Goal: Obtain resource: Download file/media

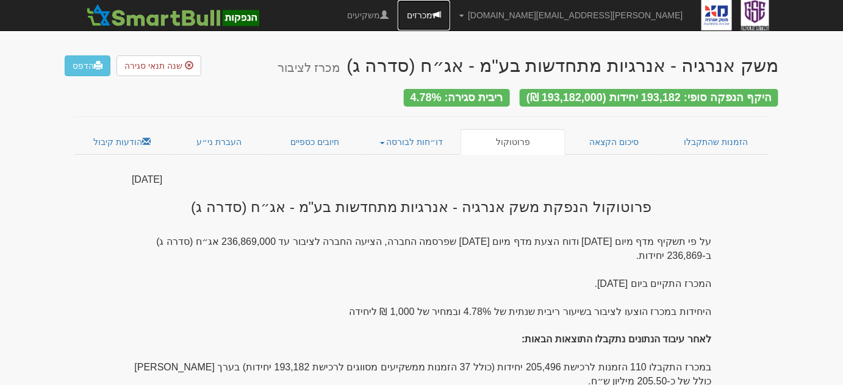
click at [450, 16] on link "מכרזים" at bounding box center [424, 15] width 52 height 30
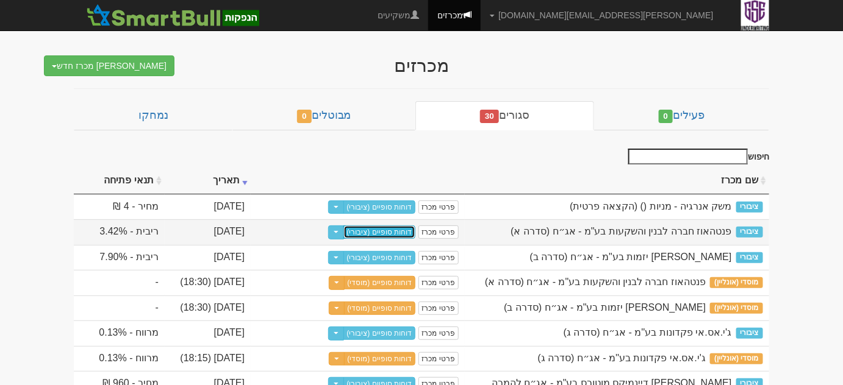
click at [376, 233] on link "דוחות סופיים (ציבורי)" at bounding box center [379, 232] width 73 height 13
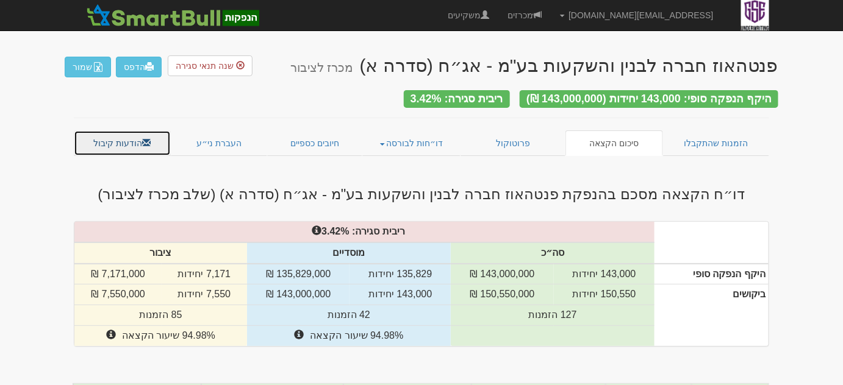
click at [159, 138] on link "הודעות קיבול" at bounding box center [122, 144] width 97 height 26
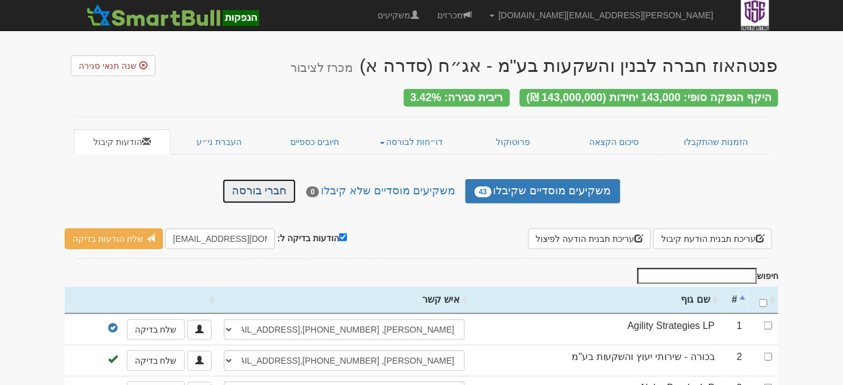
click at [284, 188] on link "חברי בורסה" at bounding box center [259, 191] width 73 height 24
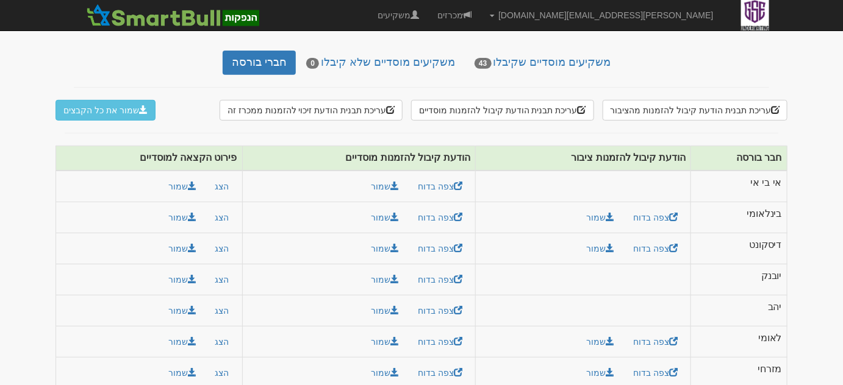
scroll to position [115, 0]
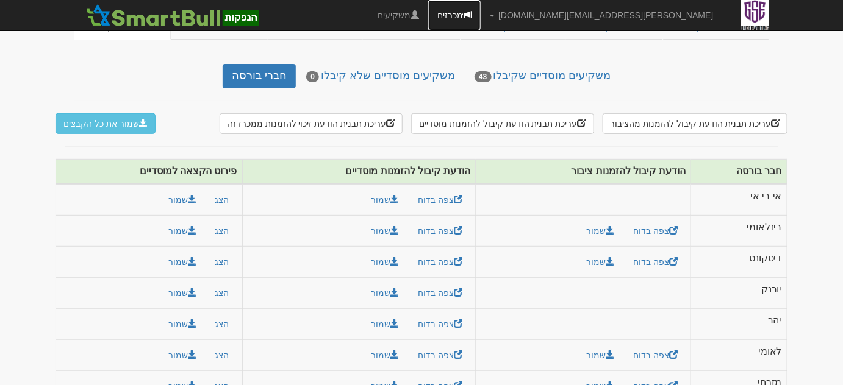
click at [481, 23] on link "מכרזים" at bounding box center [454, 15] width 52 height 30
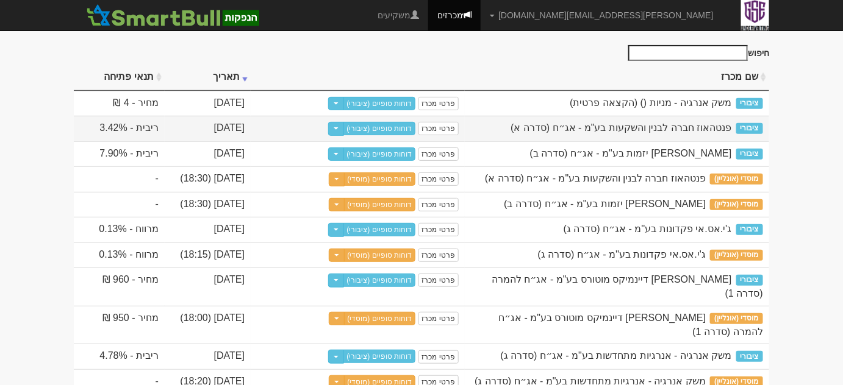
scroll to position [115, 0]
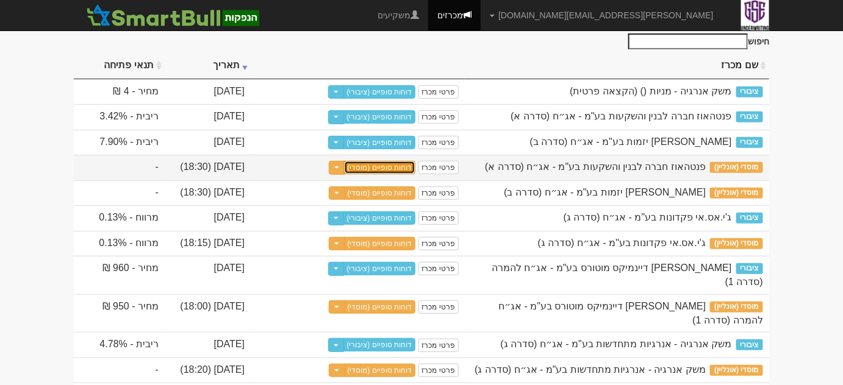
click at [387, 172] on link "דוחות סופיים (מוסדי)" at bounding box center [380, 167] width 72 height 13
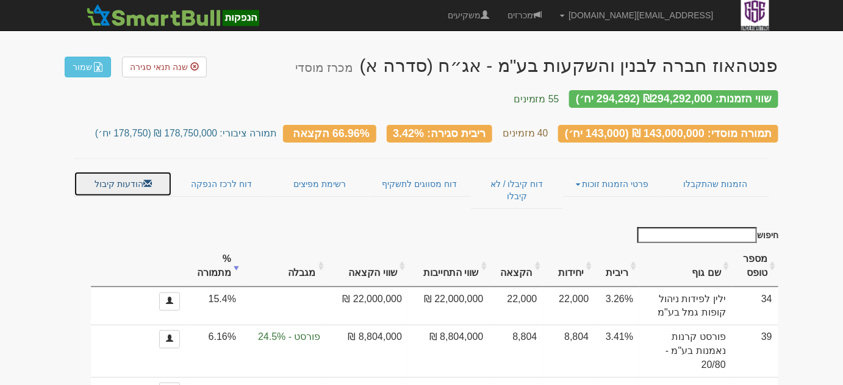
click at [91, 174] on link "הודעות קיבול" at bounding box center [123, 184] width 98 height 26
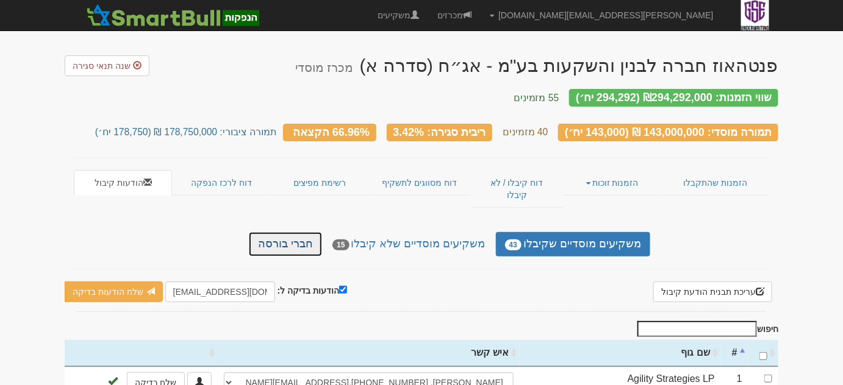
click at [312, 232] on link "חברי בורסה" at bounding box center [285, 244] width 73 height 24
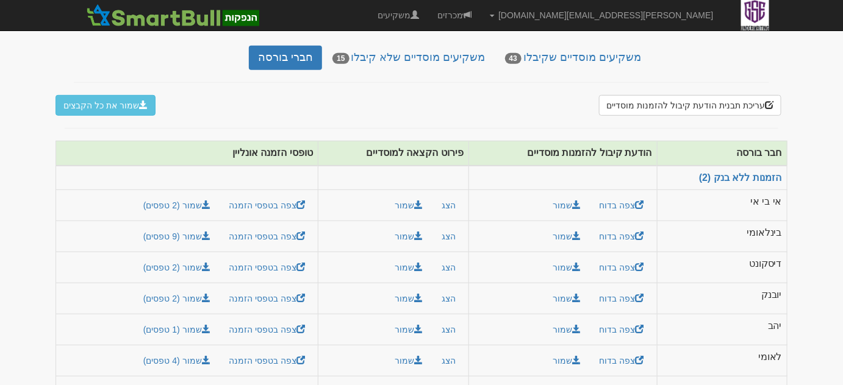
scroll to position [224, 0]
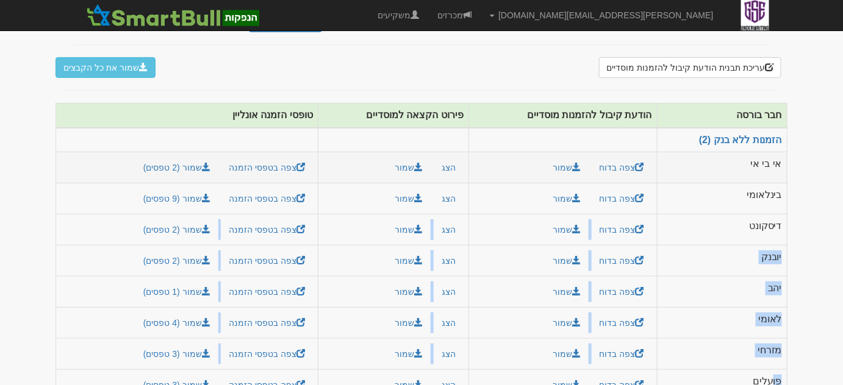
drag, startPoint x: 773, startPoint y: 363, endPoint x: 717, endPoint y: 150, distance: 220.7
click at [717, 150] on tbody "הזמנות ללא בנק (2) אי בי אי צפה בדוח שמור" at bounding box center [421, 264] width 731 height 273
click at [800, 181] on body "aviran@gse.co.il הגדרות חשבונות הנפקה תבניות הודעות קיבול" at bounding box center [421, 95] width 843 height 638
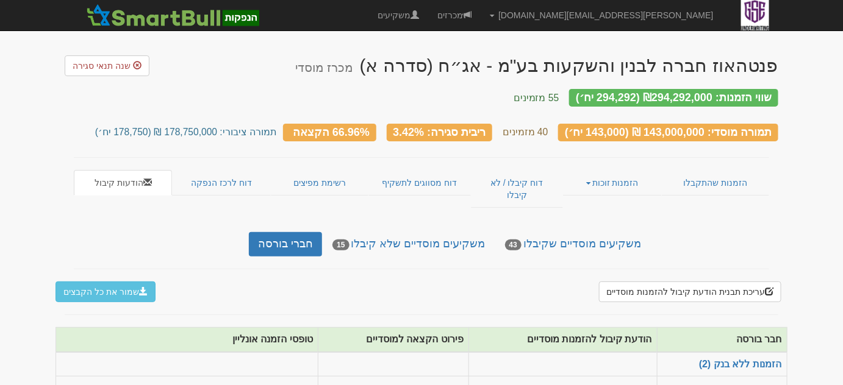
click at [800, 181] on body "aviran@gse.co.il הגדרות חשבונות הנפקה תבניות הודעות קיבול" at bounding box center [421, 319] width 843 height 638
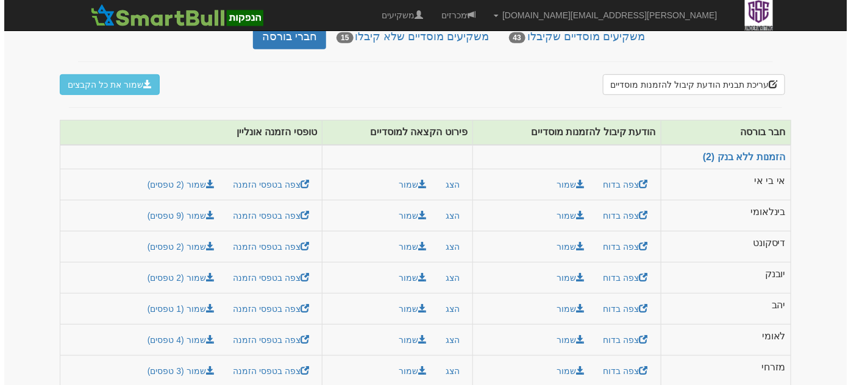
scroll to position [207, 0]
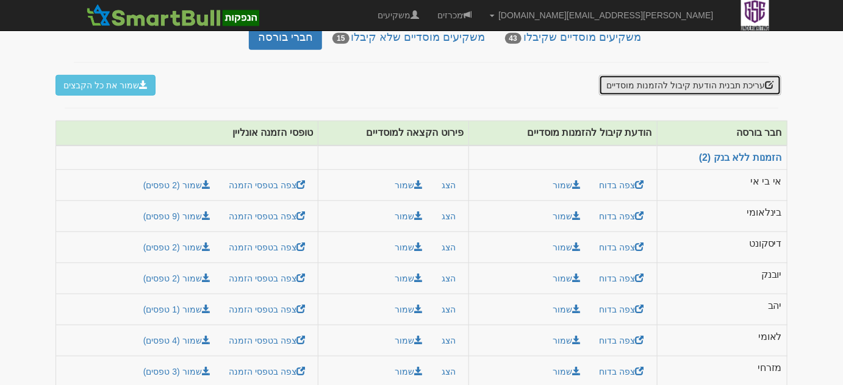
click at [690, 75] on button "עריכת תבנית הודעת קיבול להזמנות מוסדיים" at bounding box center [690, 85] width 182 height 21
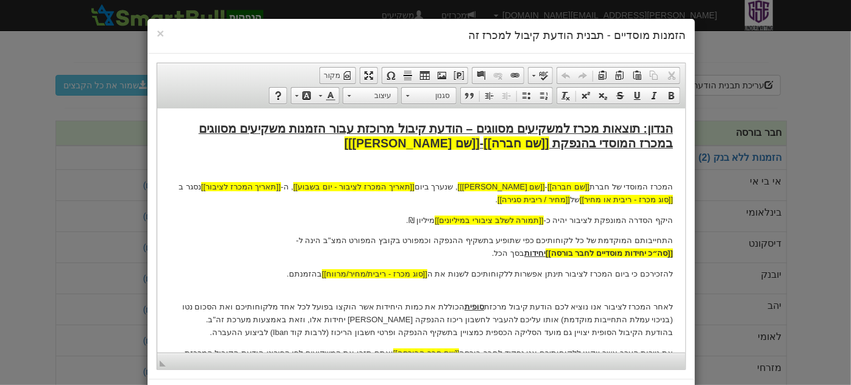
scroll to position [171, 0]
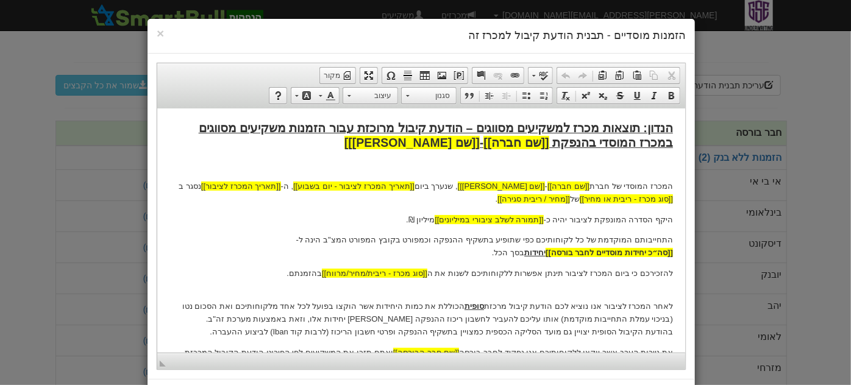
click at [164, 41] on h4 "הזמנות מוסדיים - תבנית הודעת קיבול למכרז זה" at bounding box center [421, 36] width 529 height 16
click at [163, 29] on span "×" at bounding box center [160, 33] width 7 height 14
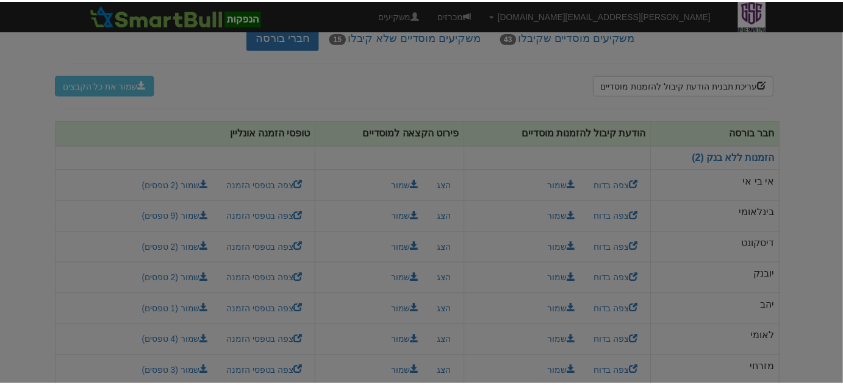
scroll to position [0, 0]
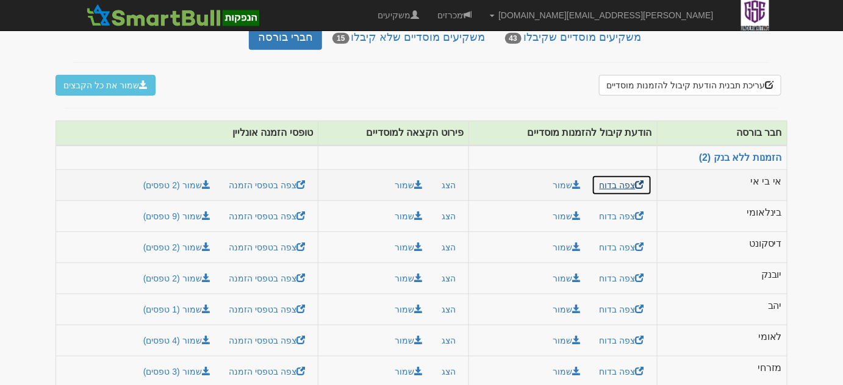
click at [600, 175] on link "צפה בדוח" at bounding box center [622, 185] width 60 height 21
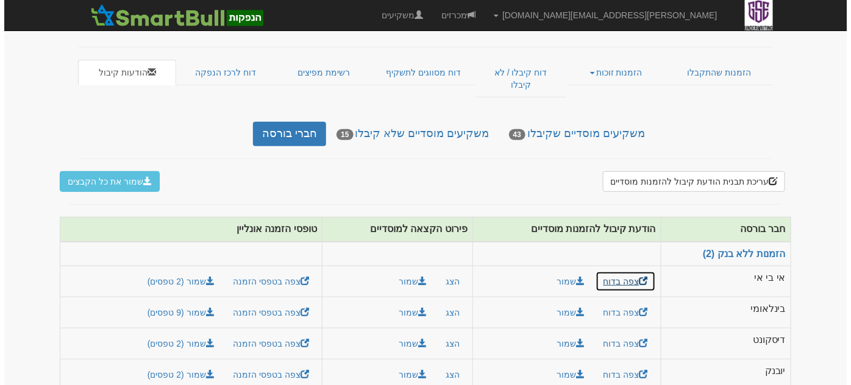
scroll to position [110, 0]
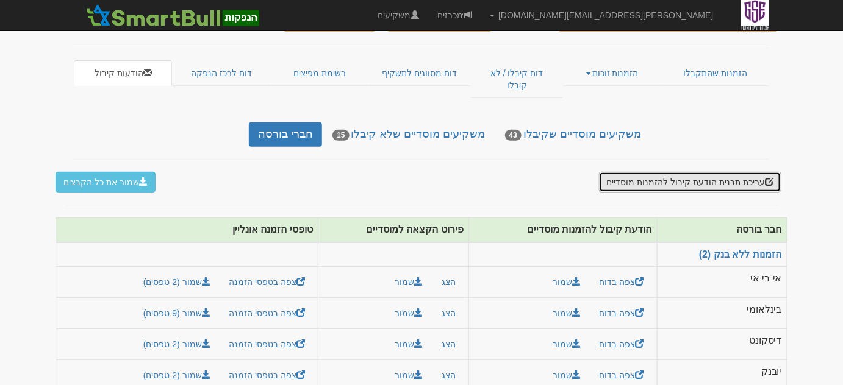
click at [657, 172] on button "עריכת תבנית הודעת קיבול להזמנות מוסדיים" at bounding box center [690, 182] width 182 height 21
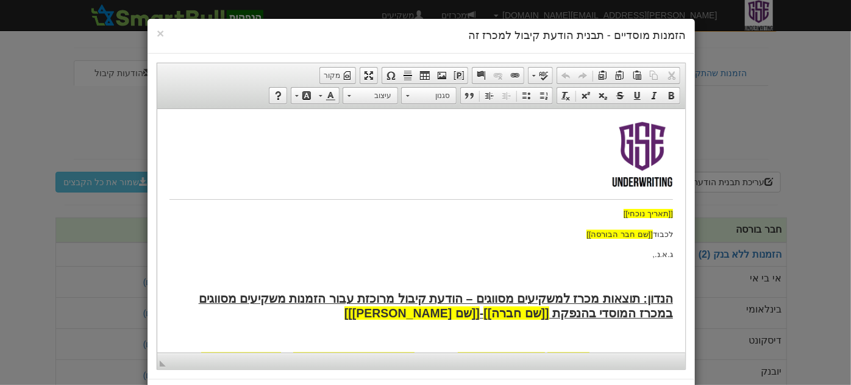
scroll to position [131, 0]
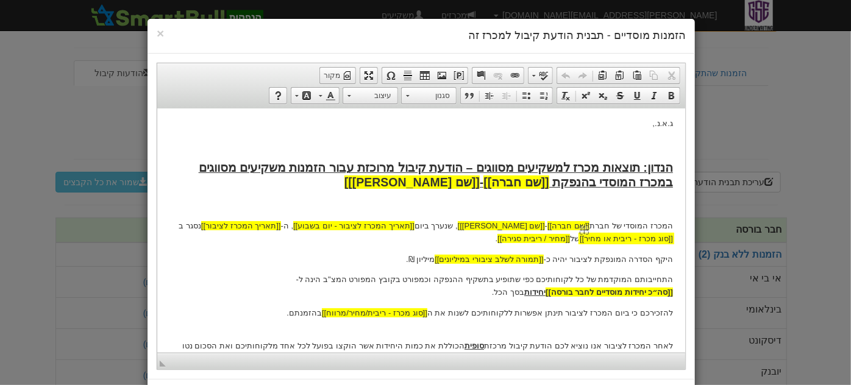
click at [601, 240] on span "[[סוג מכרז - ריבית או מחיר]]" at bounding box center [625, 238] width 93 height 9
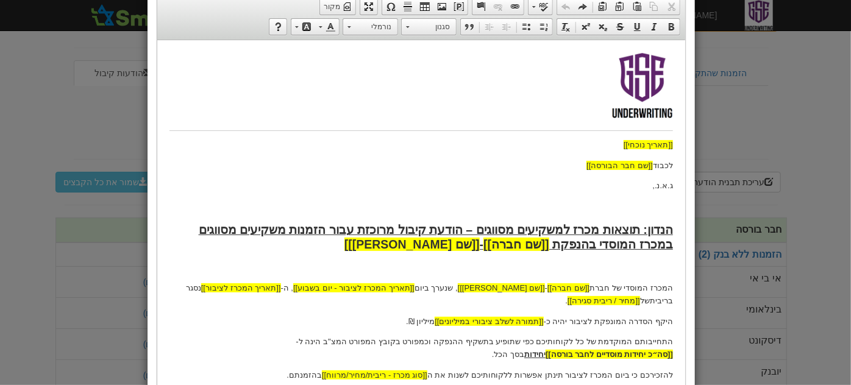
scroll to position [364, 0]
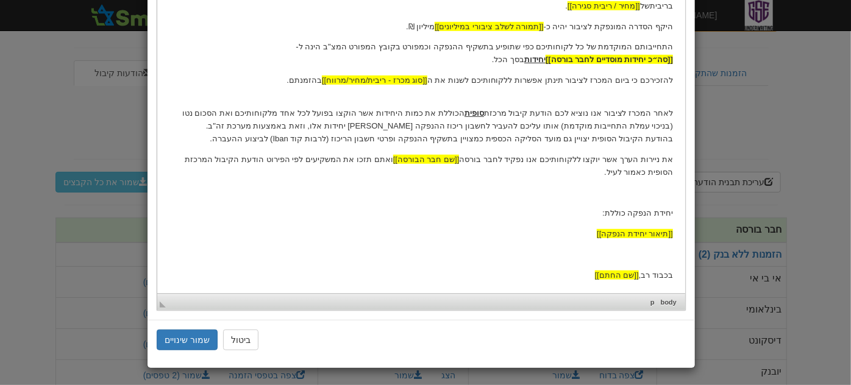
click at [198, 349] on div "ביטול שמור שינויים" at bounding box center [422, 340] width 548 height 40
click at [193, 340] on button "שמור שינויים" at bounding box center [187, 340] width 61 height 21
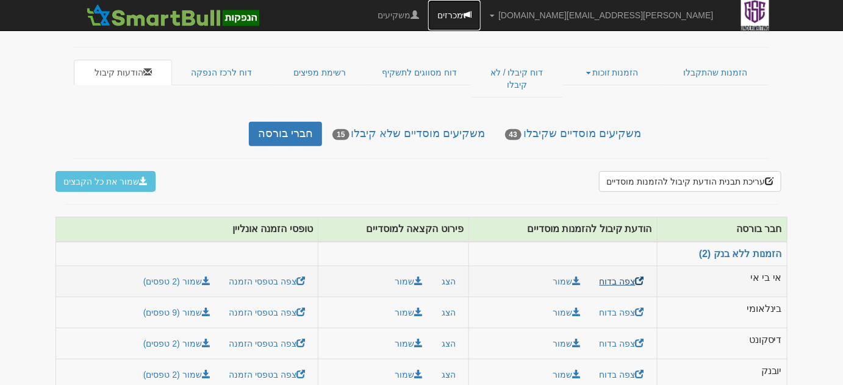
scroll to position [224, 0]
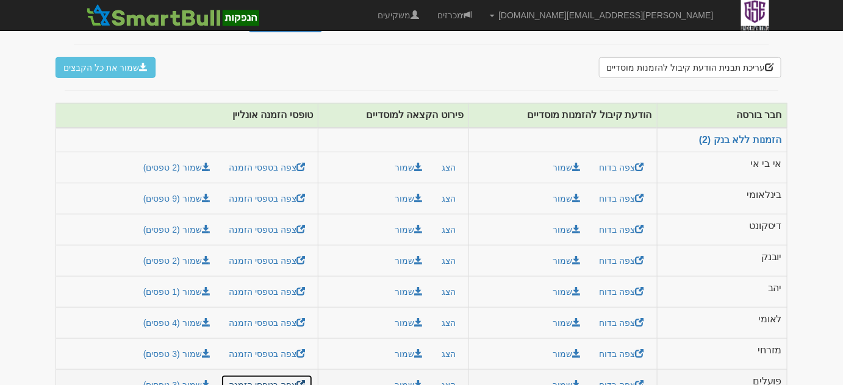
drag, startPoint x: 262, startPoint y: 365, endPoint x: 271, endPoint y: 359, distance: 11.0
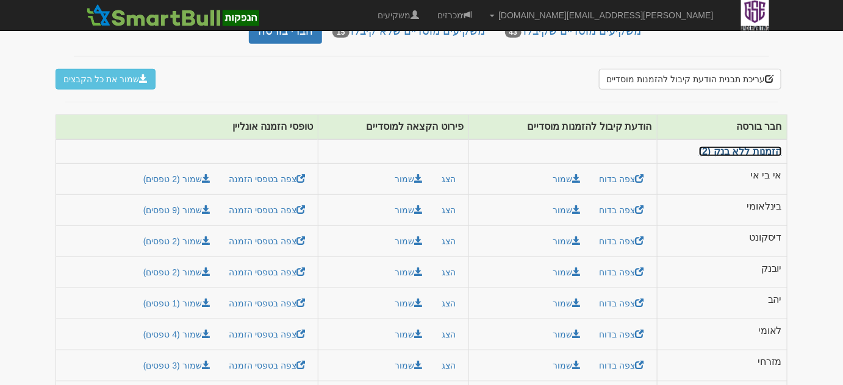
scroll to position [221, 0]
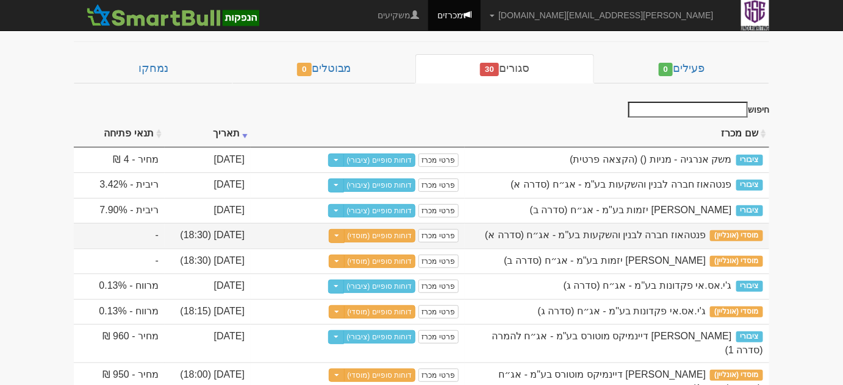
scroll to position [110, 0]
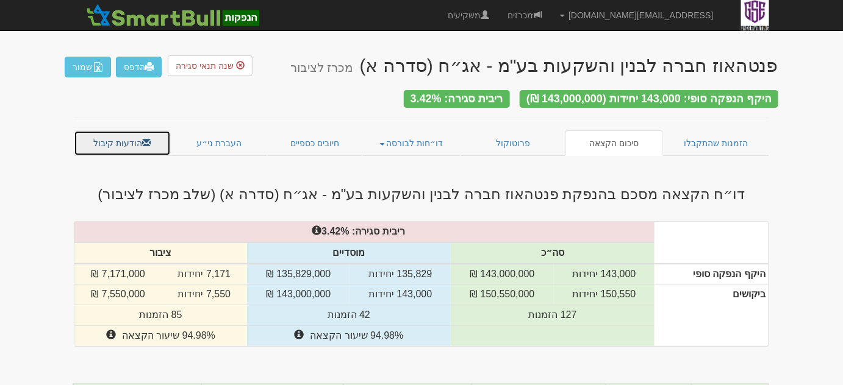
click at [140, 145] on link "הודעות קיבול" at bounding box center [122, 144] width 97 height 26
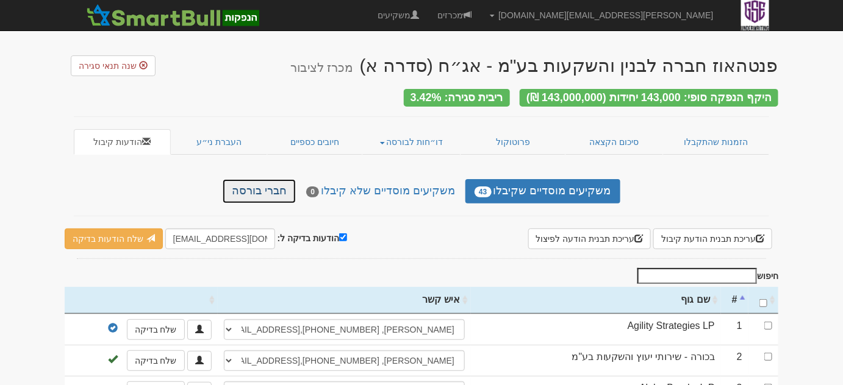
click at [248, 191] on link "חברי בורסה" at bounding box center [259, 191] width 73 height 24
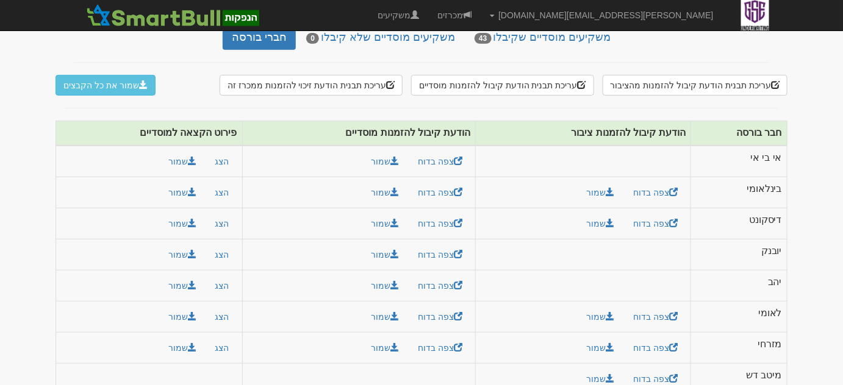
scroll to position [140, 0]
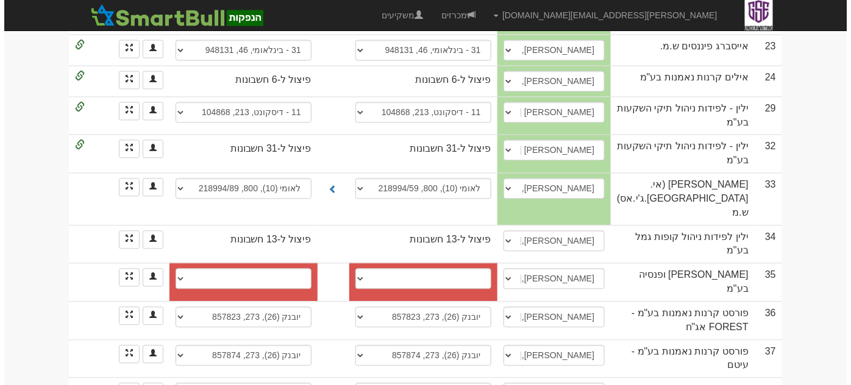
scroll to position [720, 0]
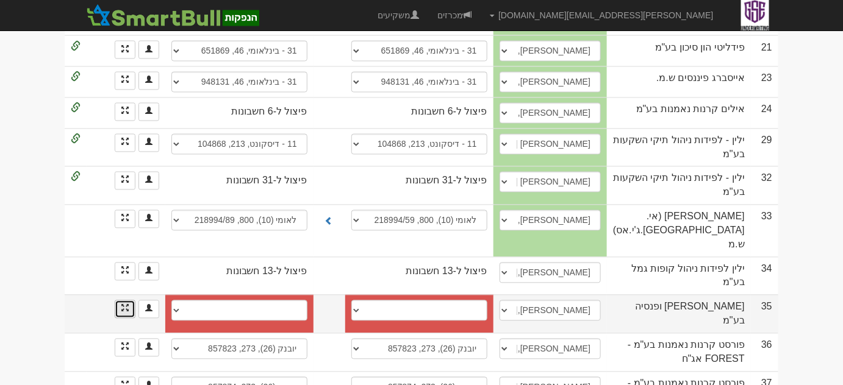
click at [125, 301] on link at bounding box center [125, 310] width 21 height 18
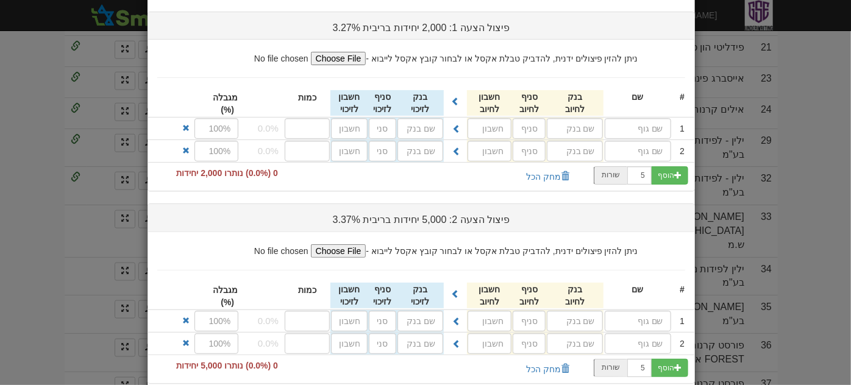
scroll to position [104, 0]
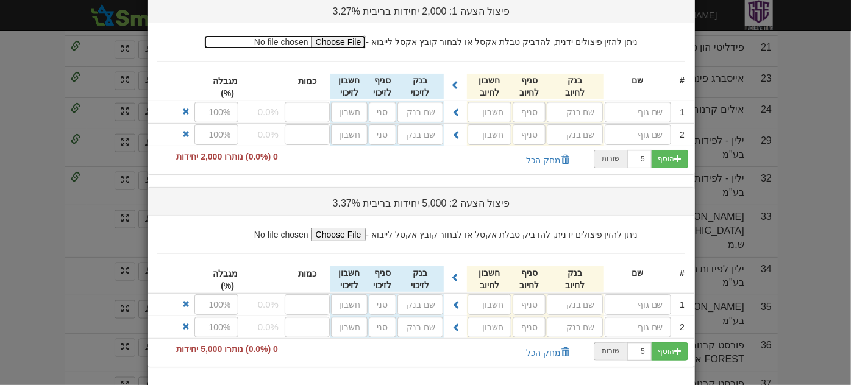
click at [366, 37] on input "file" at bounding box center [285, 41] width 162 height 13
type input "C:\fakepath\‏‏סמארטבול אונליין - קובץ פיצולים - עותק (2).xlsx"
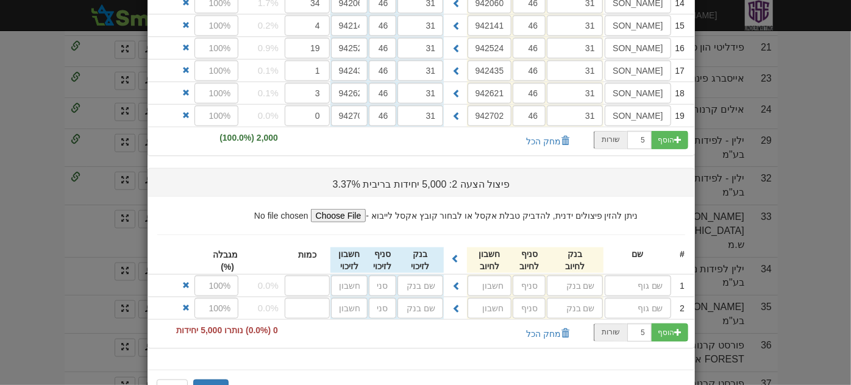
scroll to position [538, 0]
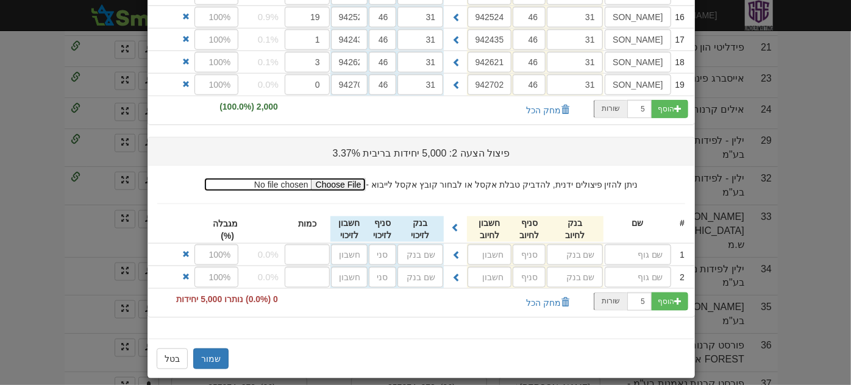
click at [366, 178] on input "file" at bounding box center [285, 184] width 162 height 13
type input "C:\fakepath\סמארטבול אונליין - קובץ פיצולים.xlsx"
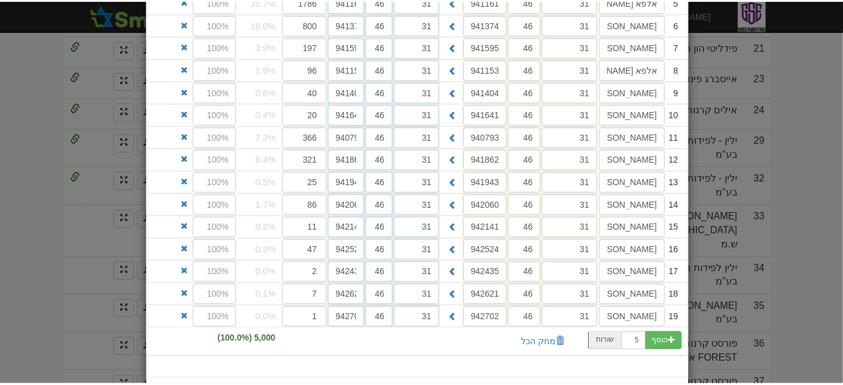
scroll to position [915, 0]
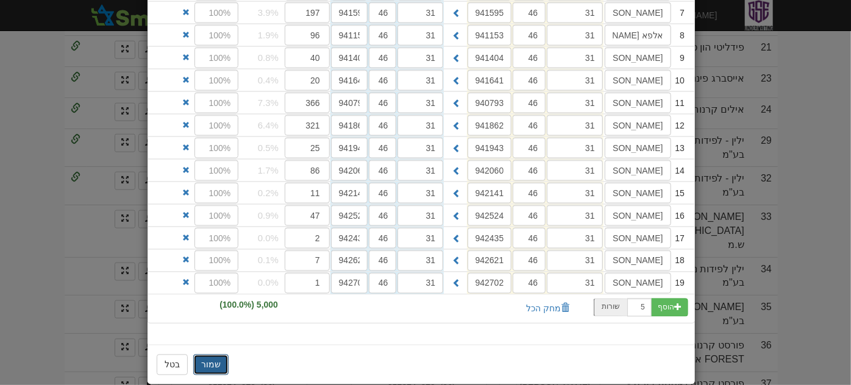
click at [206, 355] on button "שמור" at bounding box center [210, 365] width 35 height 21
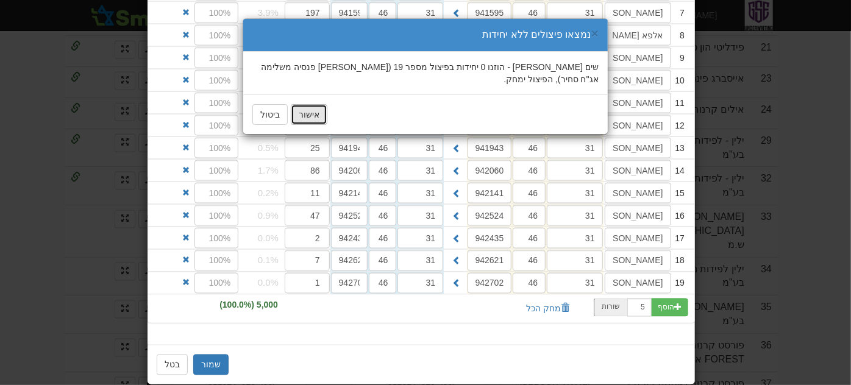
click at [309, 104] on button "אישור" at bounding box center [309, 114] width 37 height 21
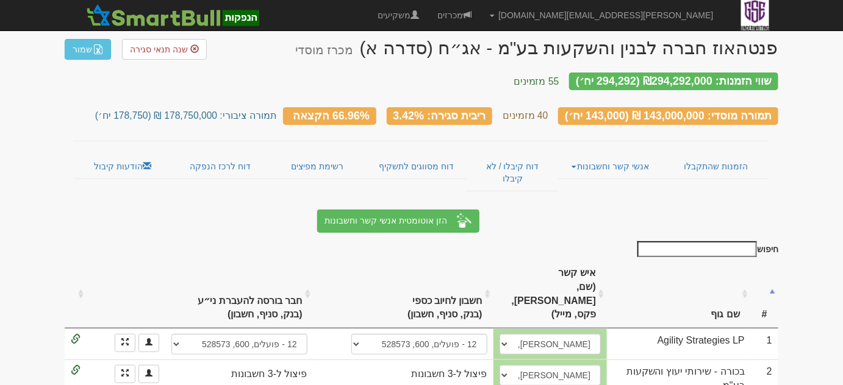
scroll to position [0, 0]
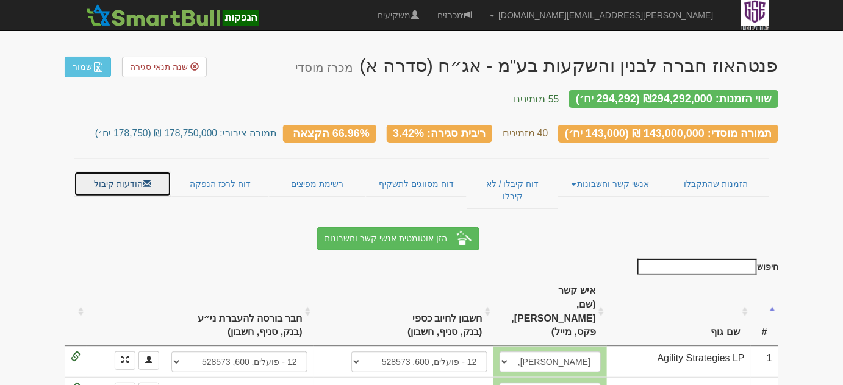
click at [104, 172] on link "הודעות קיבול" at bounding box center [123, 184] width 98 height 26
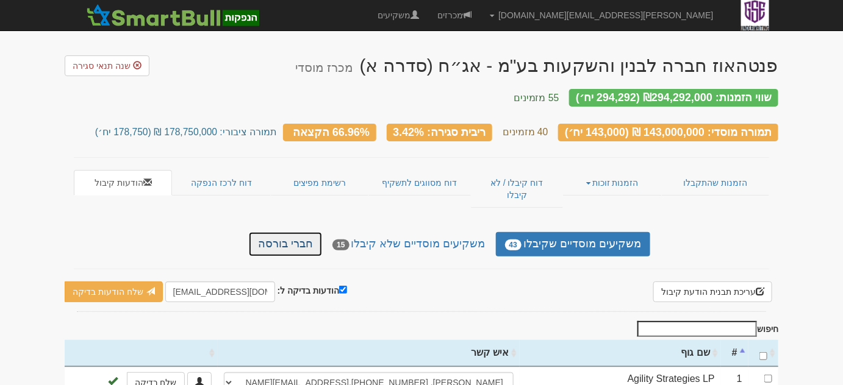
click at [303, 232] on link "חברי בורסה" at bounding box center [285, 244] width 73 height 24
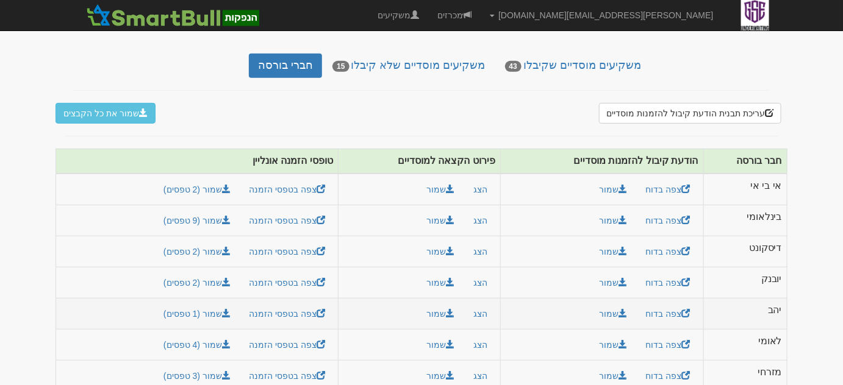
scroll to position [200, 0]
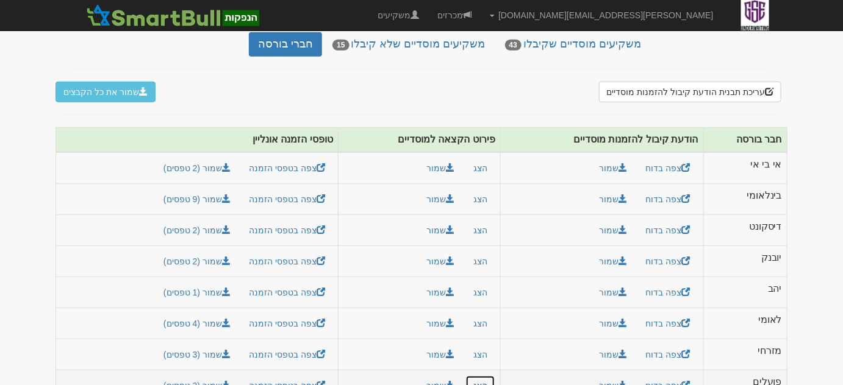
click at [476, 376] on button "הצג" at bounding box center [480, 386] width 30 height 21
click at [482, 376] on button "הצג" at bounding box center [480, 386] width 30 height 21
drag, startPoint x: 507, startPoint y: 363, endPoint x: 501, endPoint y: 363, distance: 6.7
click at [506, 370] on td "צפה בדוח שמור" at bounding box center [601, 385] width 203 height 31
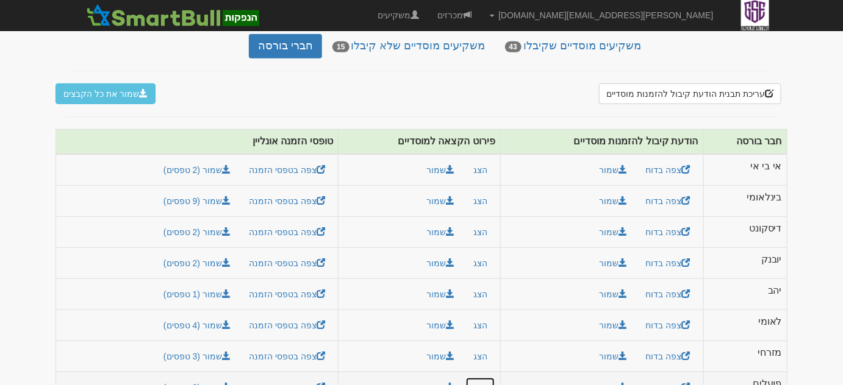
click at [478, 378] on button "הצג" at bounding box center [480, 388] width 30 height 21
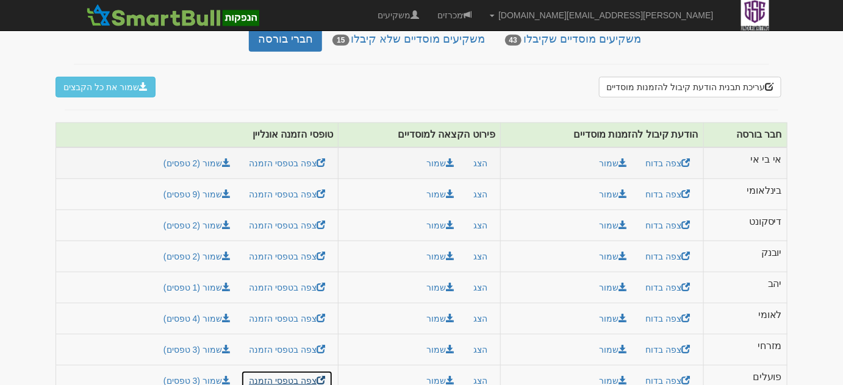
scroll to position [221, 0]
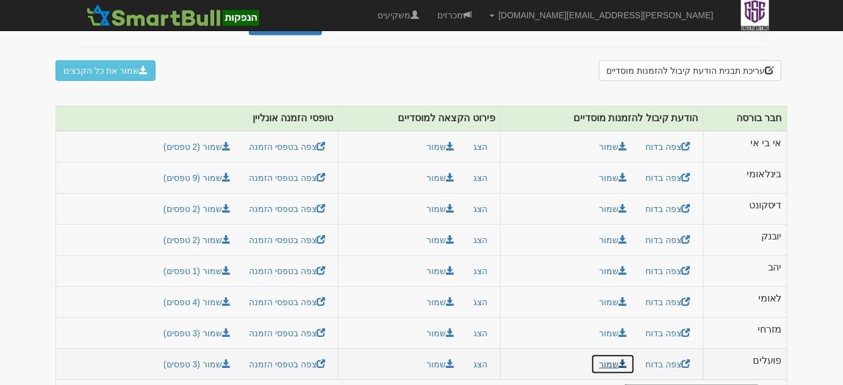
click at [613, 354] on link "שמור" at bounding box center [613, 364] width 44 height 21
click at [437, 354] on button "שמור" at bounding box center [441, 364] width 44 height 21
click at [209, 354] on link "שמור (3 טפסים)" at bounding box center [197, 364] width 83 height 21
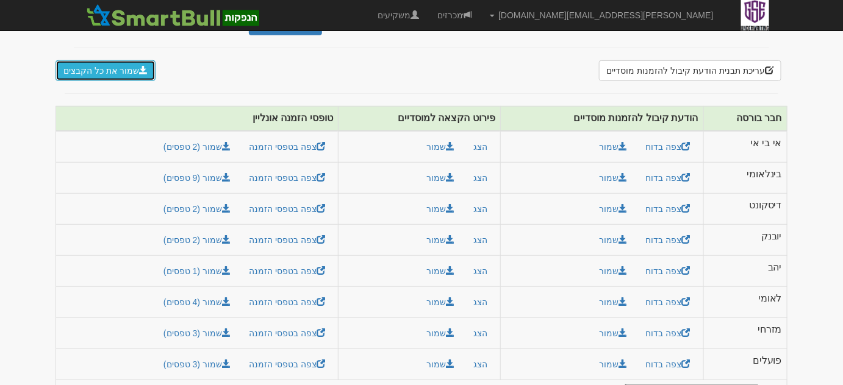
click at [113, 60] on button "שמור את כל הקבצים" at bounding box center [105, 70] width 100 height 21
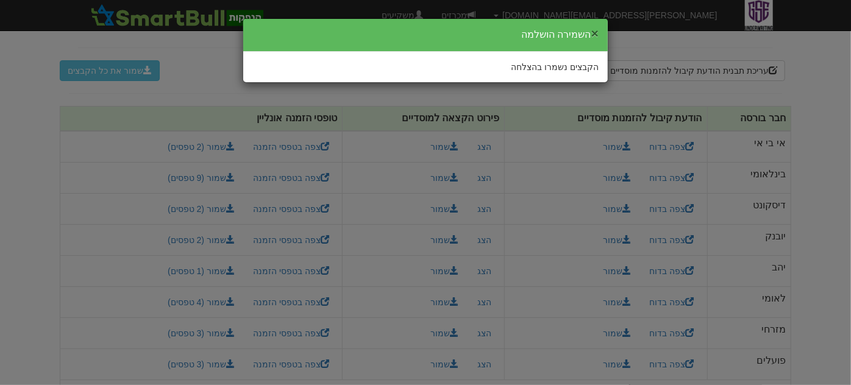
click at [598, 37] on button "×" at bounding box center [595, 33] width 7 height 13
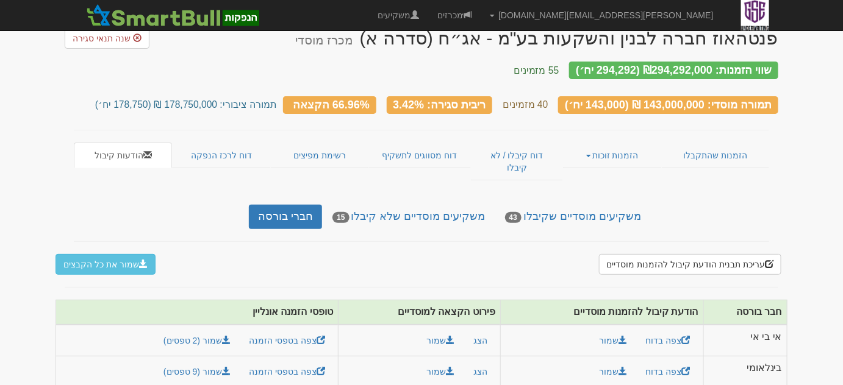
scroll to position [0, 0]
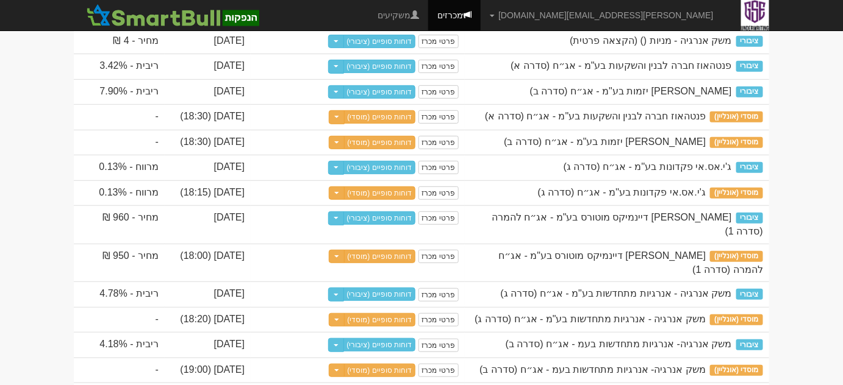
scroll to position [110, 0]
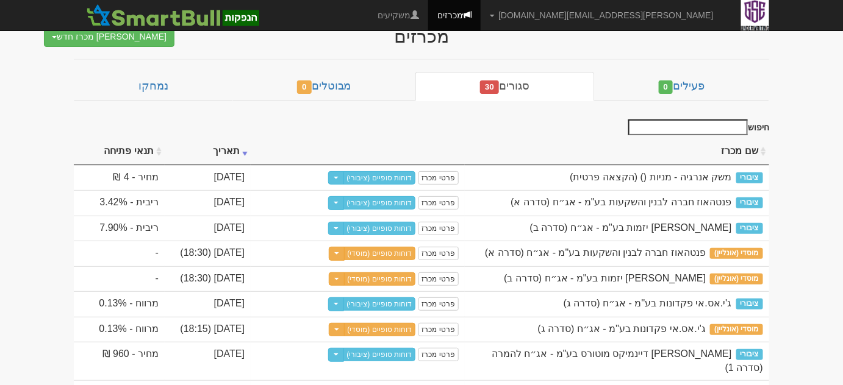
scroll to position [55, 0]
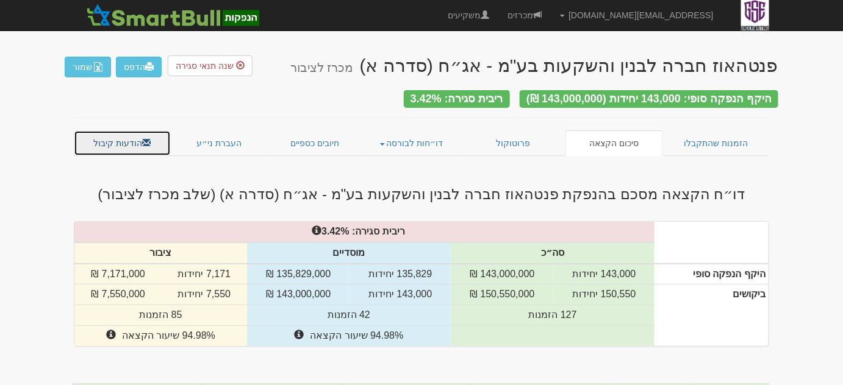
click at [106, 132] on link "הודעות קיבול" at bounding box center [122, 144] width 97 height 26
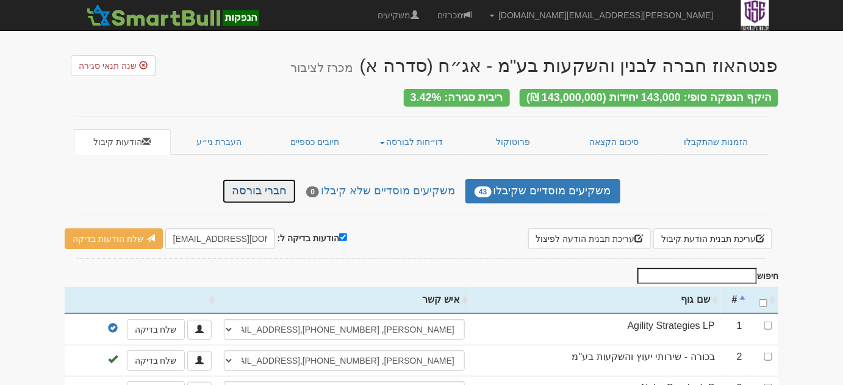
click at [267, 193] on link "חברי בורסה" at bounding box center [259, 191] width 73 height 24
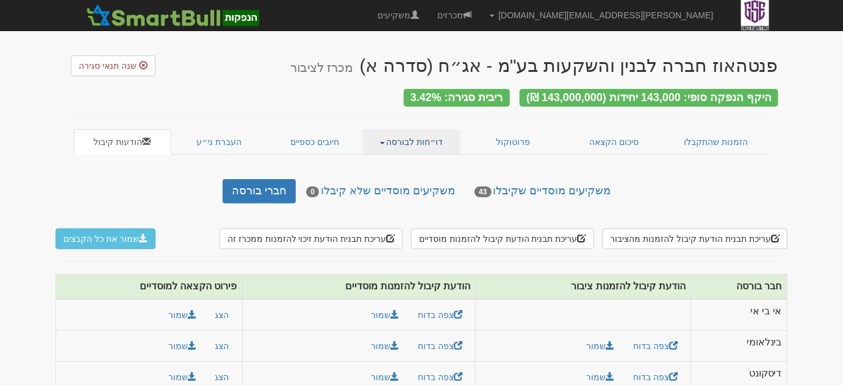
click at [443, 143] on link "דו״חות לבורסה" at bounding box center [411, 142] width 99 height 26
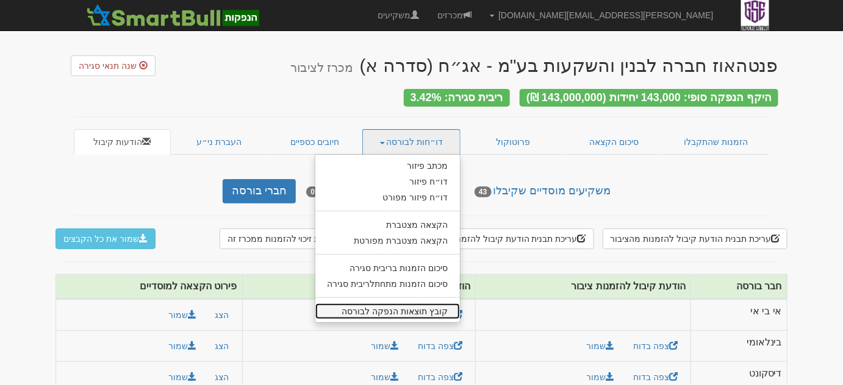
click at [442, 307] on link "קובץ תוצאות הנפקה לבורסה" at bounding box center [387, 312] width 145 height 16
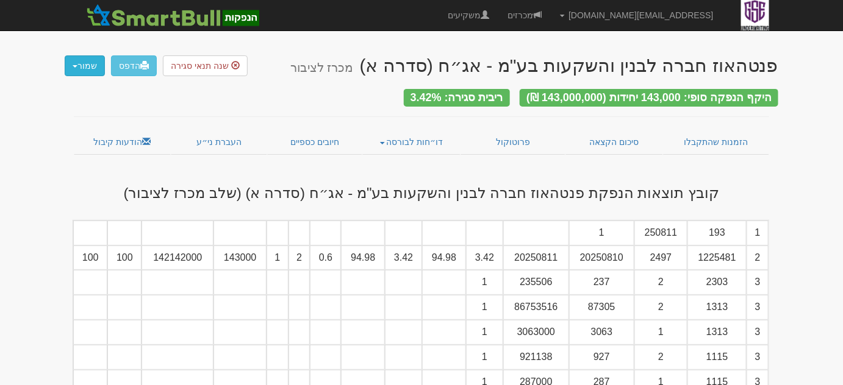
click at [81, 71] on button "שמור" at bounding box center [85, 65] width 40 height 21
click at [79, 126] on link "קובץ csv" at bounding box center [56, 132] width 96 height 16
click at [81, 68] on button "שמור" at bounding box center [85, 65] width 40 height 21
click at [90, 97] on ul "כל סוגי הקבצים קובץ tase קובץ csv" at bounding box center [56, 110] width 98 height 66
click at [89, 61] on button "שמור" at bounding box center [85, 65] width 40 height 21
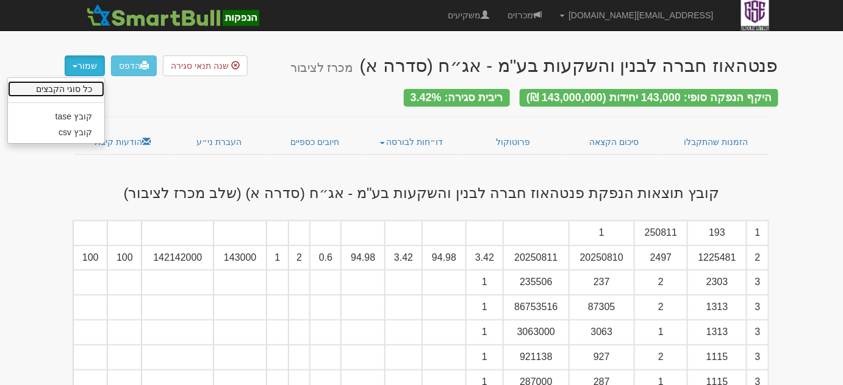
click at [96, 85] on link "כל סוגי הקבצים" at bounding box center [56, 89] width 96 height 16
